Goal: Check status: Check status

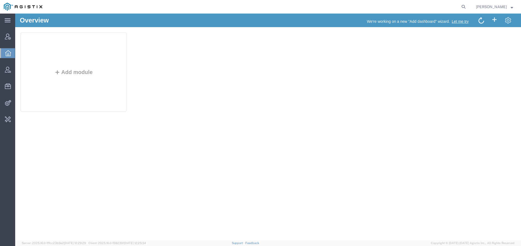
click at [466, 7] on nav "[PERSON_NAME]" at bounding box center [262, 7] width 517 height 14
click at [462, 7] on icon at bounding box center [464, 7] width 8 height 8
paste input "55132942"
type input "55132942"
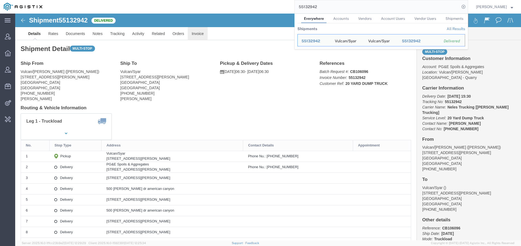
click link "Invoice"
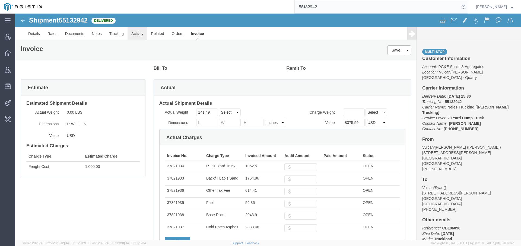
click at [133, 34] on link "Activity" at bounding box center [138, 33] width 20 height 13
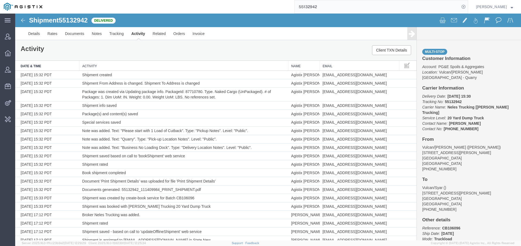
scroll to position [473, 0]
